Goal: Use online tool/utility: Utilize a website feature to perform a specific function

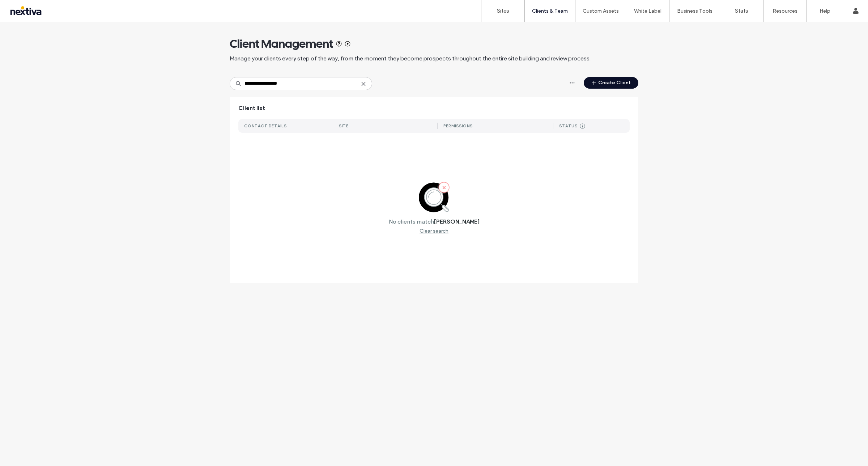
click at [255, 84] on input "**********" at bounding box center [301, 83] width 143 height 13
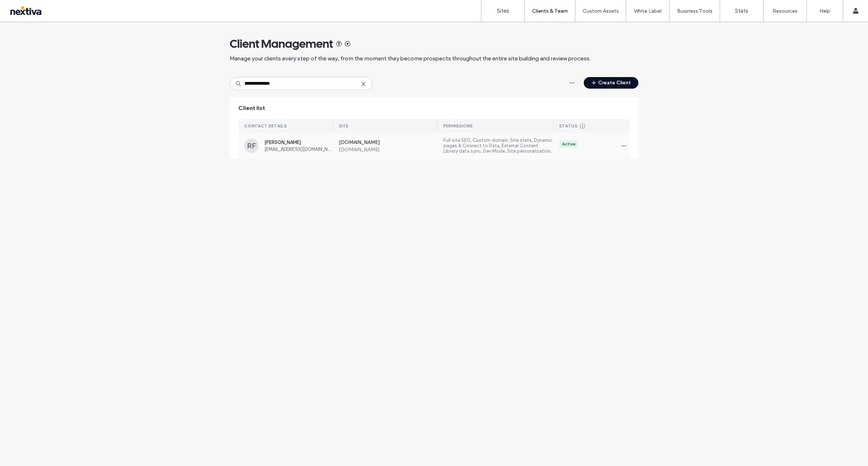
type input "**********"
click at [356, 140] on label "www.paragoncleaningsolutions.com" at bounding box center [388, 142] width 99 height 7
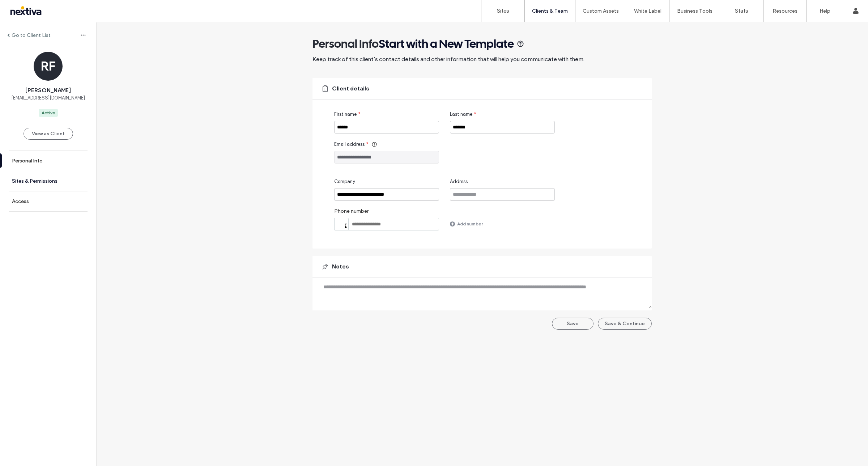
click at [39, 190] on link "Sites & Permissions" at bounding box center [48, 181] width 96 height 20
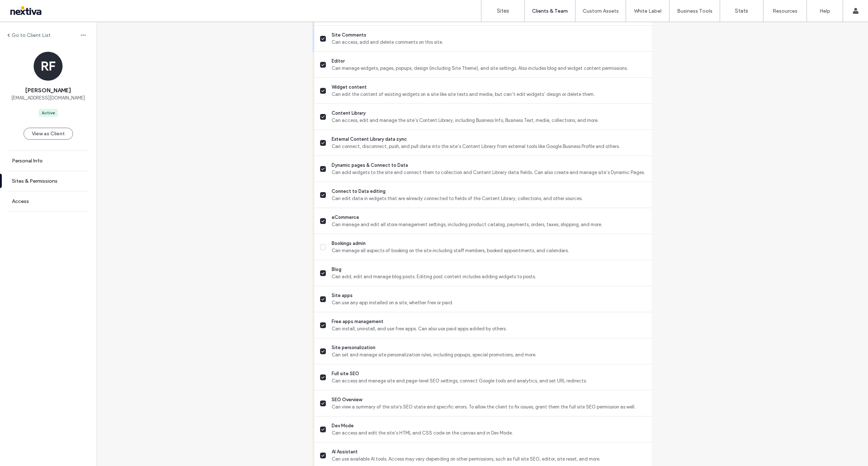
scroll to position [292, 0]
click at [36, 180] on label "Sites & Permissions" at bounding box center [35, 181] width 46 height 6
click at [35, 204] on link "Access" at bounding box center [48, 201] width 96 height 20
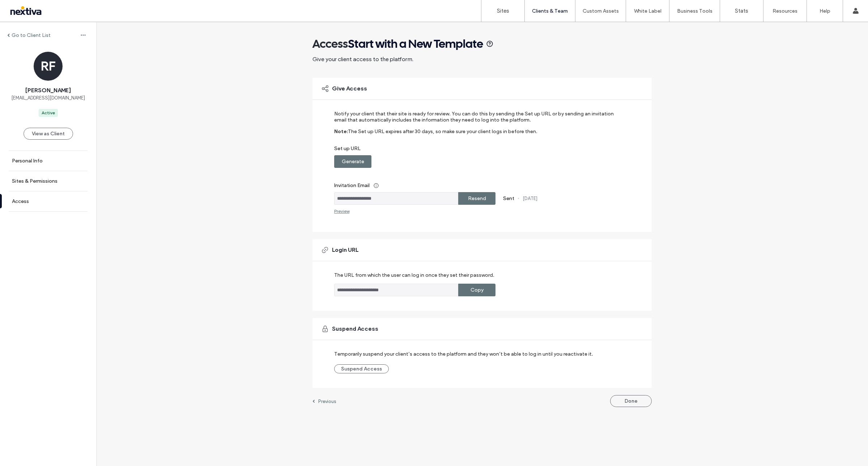
click at [476, 288] on label "Copy" at bounding box center [477, 289] width 13 height 13
click at [489, 285] on div "Copy" at bounding box center [476, 290] width 37 height 13
click at [715, 233] on div "**********" at bounding box center [482, 218] width 772 height 392
click at [485, 196] on label "Resend" at bounding box center [477, 198] width 18 height 13
click at [342, 168] on label "Generate" at bounding box center [353, 161] width 22 height 13
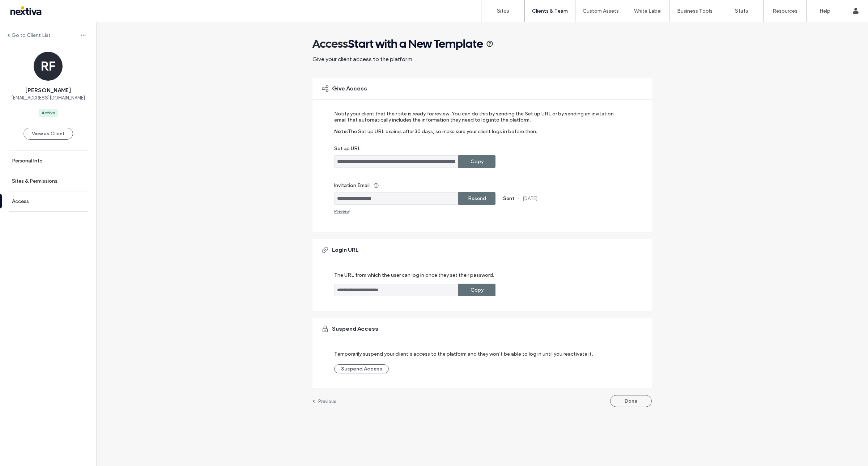
click at [696, 305] on div "**********" at bounding box center [482, 218] width 772 height 392
click at [476, 160] on label "Copy" at bounding box center [477, 161] width 13 height 13
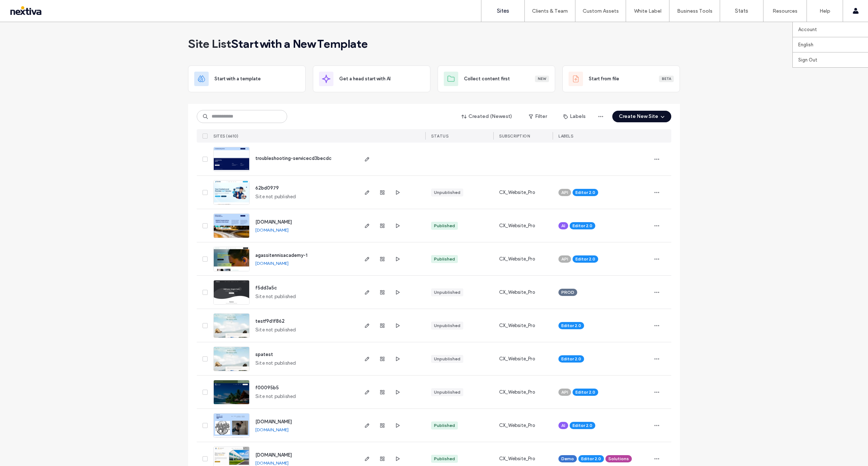
click at [859, 2] on div "Account English Español ([GEOGRAPHIC_DATA]) Português Français Deutsch Türkçe E…" at bounding box center [855, 11] width 25 height 22
click at [807, 60] on label "Sign Out" at bounding box center [807, 59] width 19 height 5
click at [542, 25] on link "Client Management" at bounding box center [565, 29] width 70 height 15
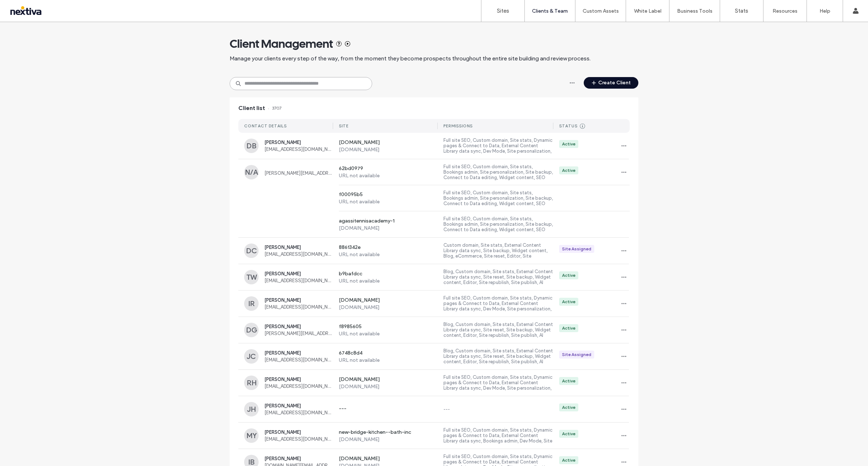
click at [324, 82] on input at bounding box center [301, 83] width 143 height 13
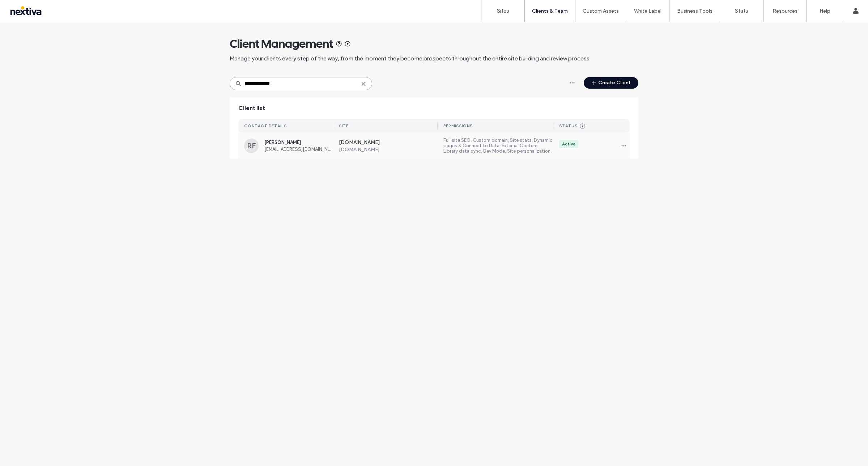
type input "**********"
click at [302, 155] on div "RF Robert Francis trebor.rf@gmail.com www.paragoncleaningsolutions.com www.para…" at bounding box center [433, 146] width 391 height 26
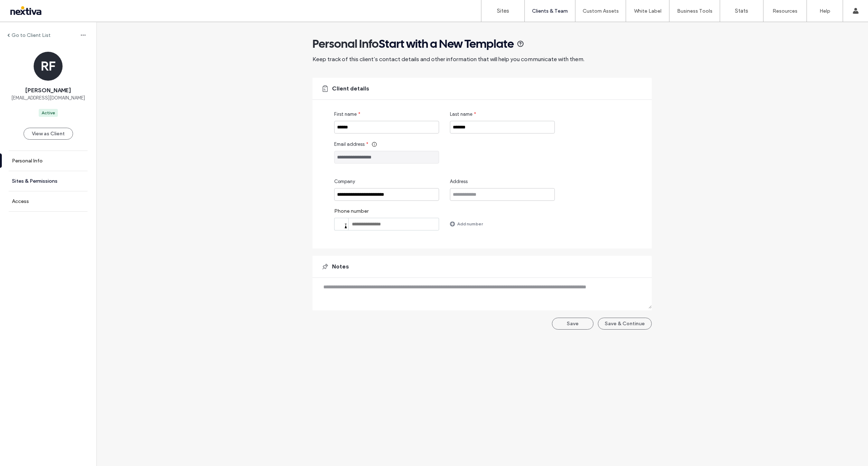
click at [51, 183] on label "Sites & Permissions" at bounding box center [35, 181] width 46 height 6
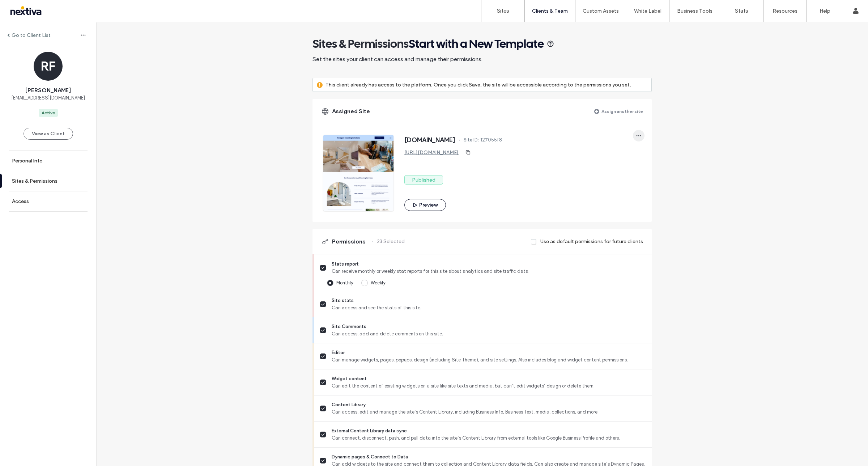
click at [637, 138] on icon "button" at bounding box center [639, 136] width 6 height 6
click at [647, 169] on span "Edit site" at bounding box center [655, 168] width 18 height 7
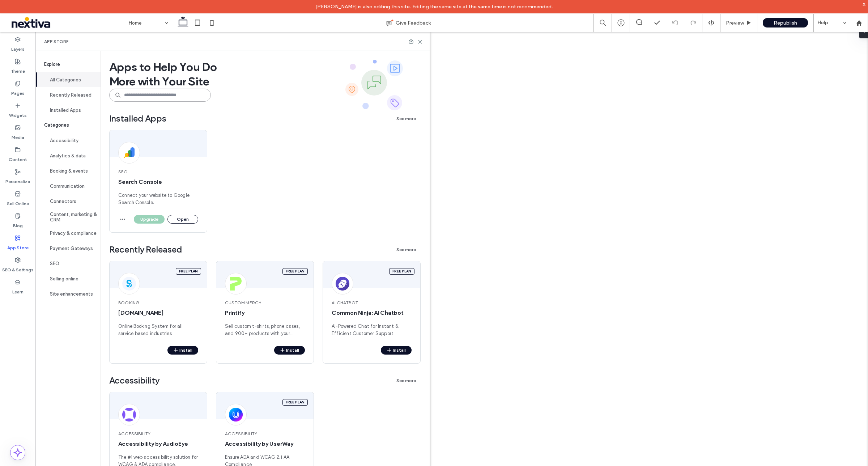
click at [136, 94] on input at bounding box center [160, 95] width 102 height 13
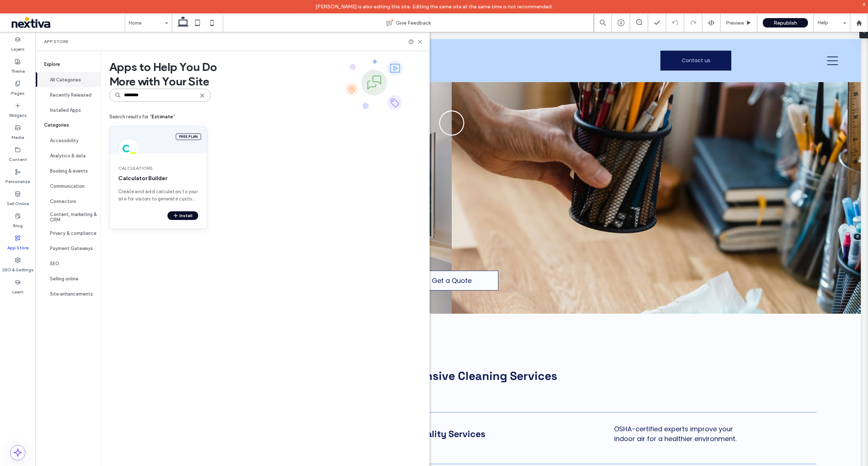
type input "********"
click at [151, 203] on div "Calculations Calculator Builder Create and add calculators to your site for vis…" at bounding box center [158, 183] width 97 height 55
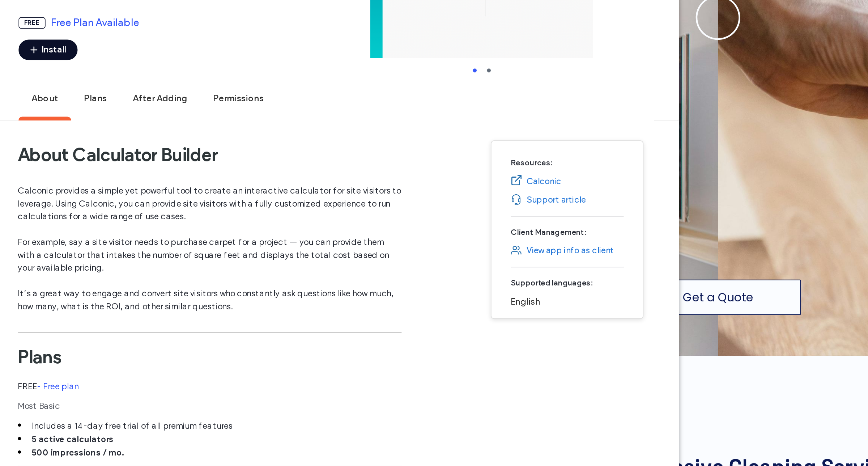
scroll to position [21, 0]
click at [89, 277] on p "It’s a great way to engage and convert site visitors who constantly ask questio…" at bounding box center [165, 282] width 216 height 14
click at [89, 245] on span "Calconic provides a simple yet powerful tool to create an interactive calculato…" at bounding box center [165, 253] width 216 height 80
click at [257, 303] on h1 "Plans" at bounding box center [165, 313] width 216 height 27
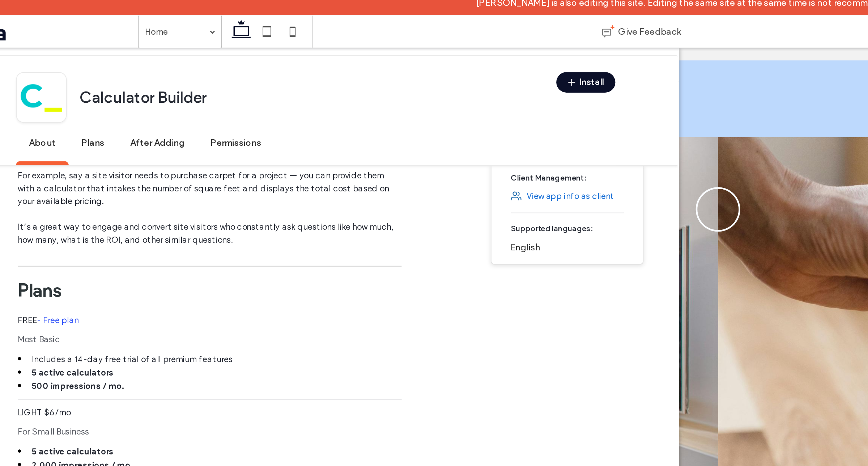
scroll to position [167, 0]
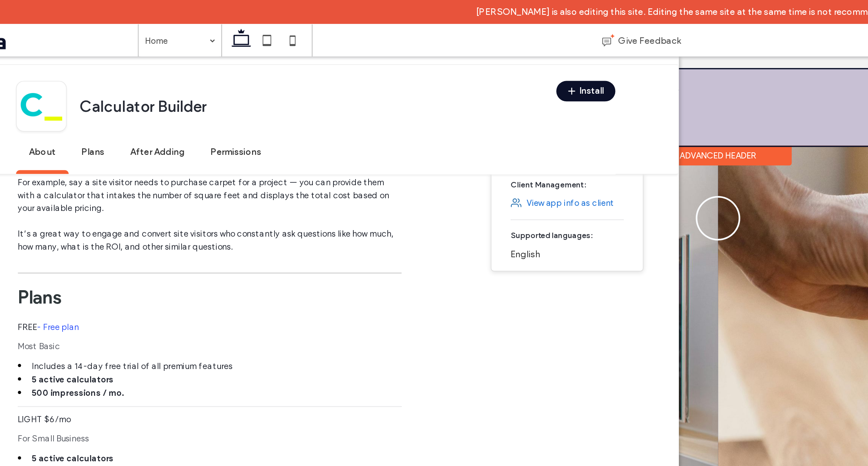
click at [395, 88] on div at bounding box center [396, 85] width 818 height 43
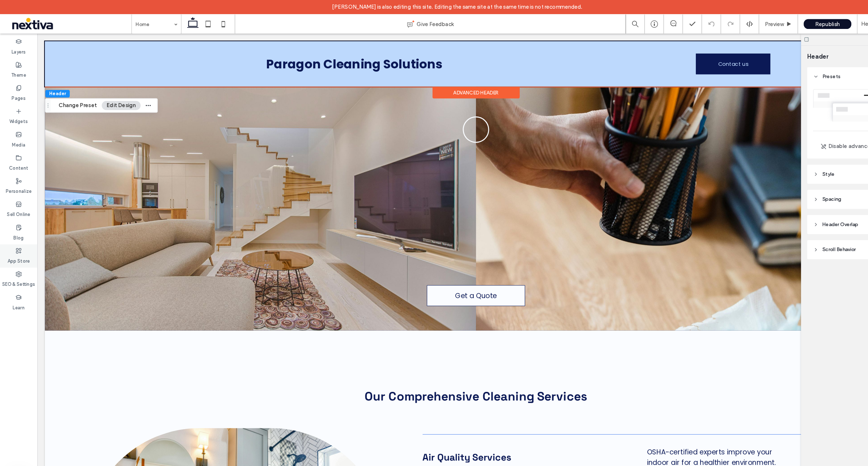
click at [14, 246] on label "App Store" at bounding box center [17, 246] width 21 height 10
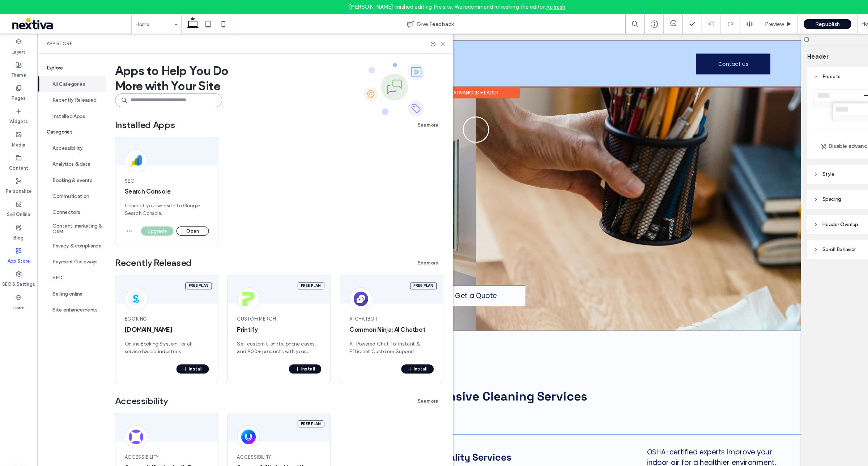
click at [171, 92] on input at bounding box center [160, 95] width 102 height 13
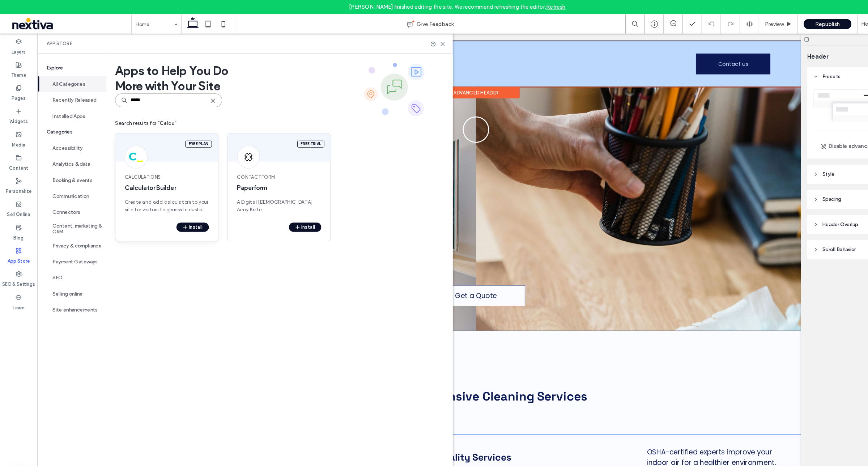
type input "*****"
click at [182, 148] on div "Free plan" at bounding box center [158, 140] width 97 height 27
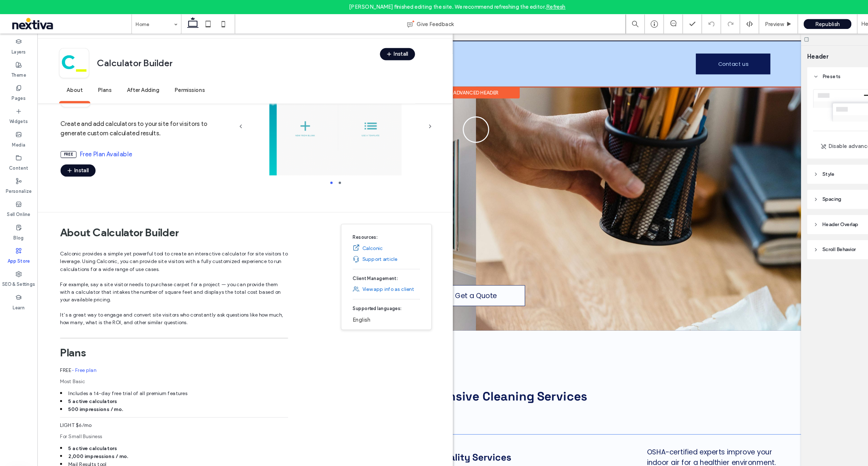
click at [352, 236] on link "Calconic" at bounding box center [354, 235] width 20 height 7
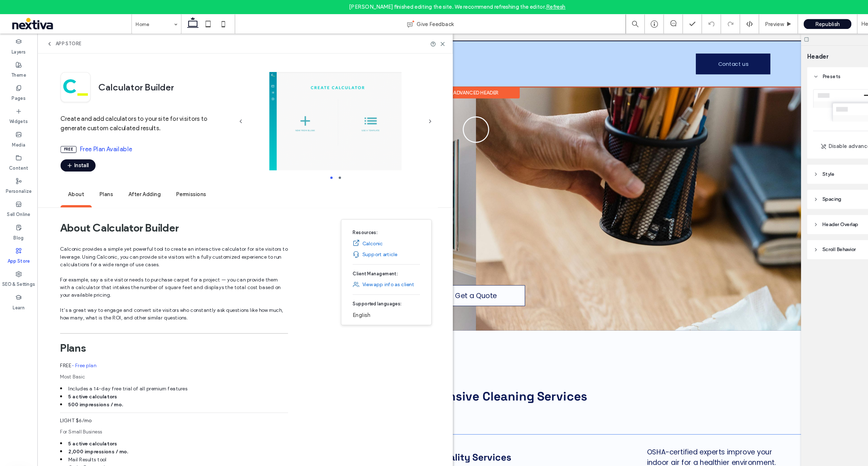
scroll to position [0, 0]
